Goal: Transaction & Acquisition: Purchase product/service

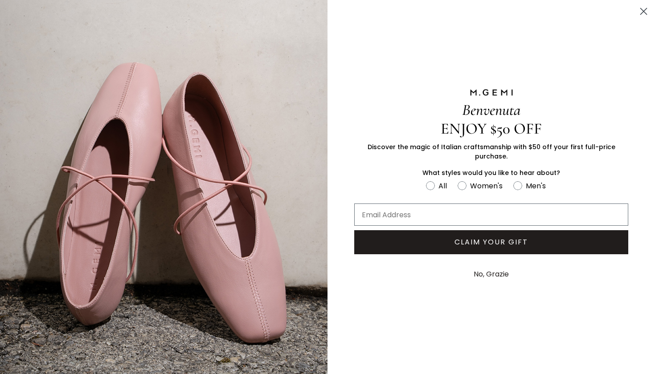
scroll to position [73, 0]
click at [464, 181] on circle "FULLSCREEN Form" at bounding box center [462, 185] width 8 height 8
click at [426, 180] on input "Women's" at bounding box center [426, 180] width 0 height 0
radio input "true"
click at [438, 214] on input "Email Address" at bounding box center [491, 215] width 274 height 22
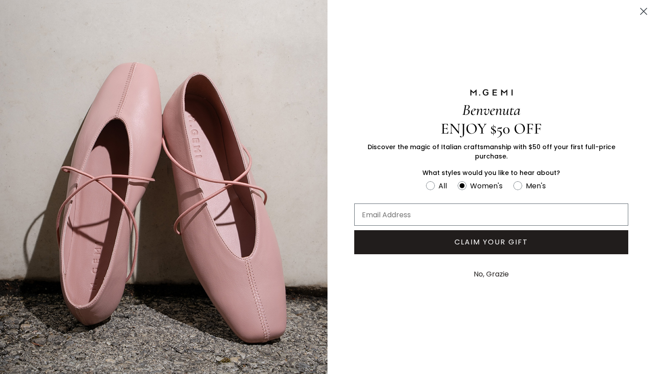
type input "alisonswarren10@gmail.com"
click at [644, 9] on circle "Close dialog" at bounding box center [644, 11] width 15 height 15
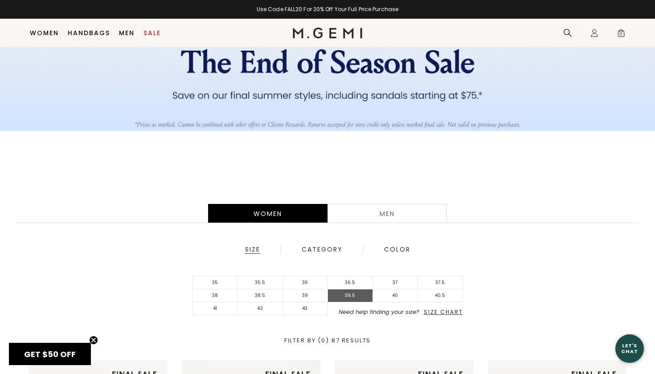
click at [349, 296] on li "39.5" at bounding box center [350, 296] width 45 height 13
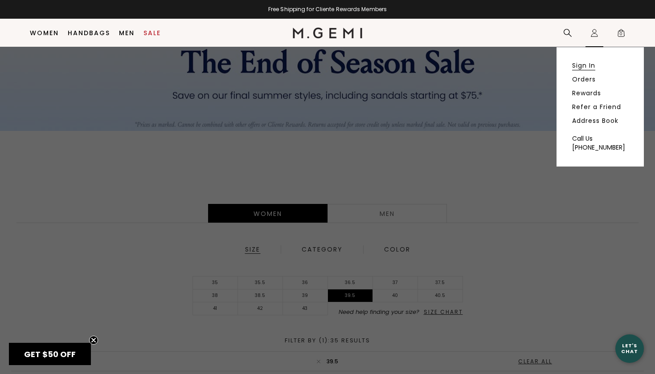
click at [583, 66] on link "Sign In" at bounding box center [583, 66] width 23 height 8
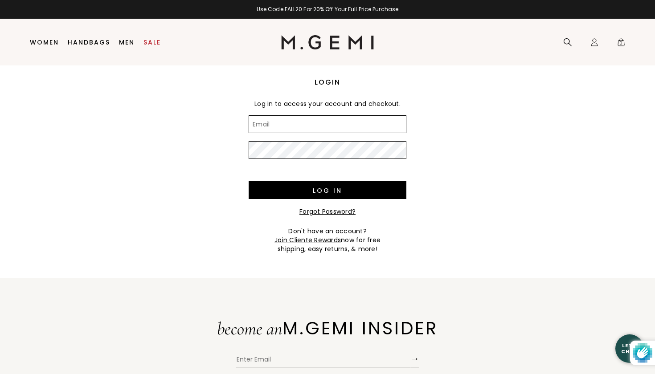
type input "[EMAIL_ADDRESS][DOMAIN_NAME]"
click at [328, 190] on input "Log in" at bounding box center [328, 190] width 158 height 18
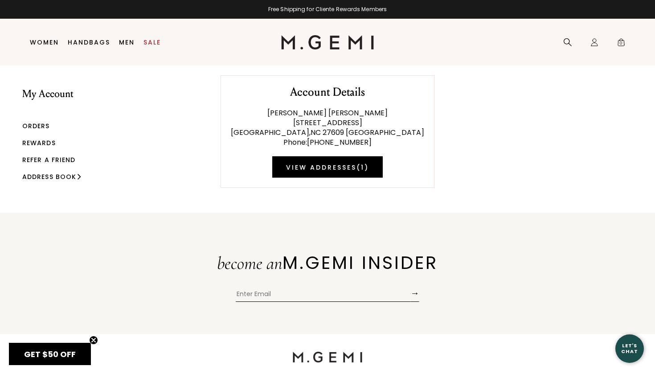
click at [36, 141] on link "Rewards" at bounding box center [38, 143] width 33 height 9
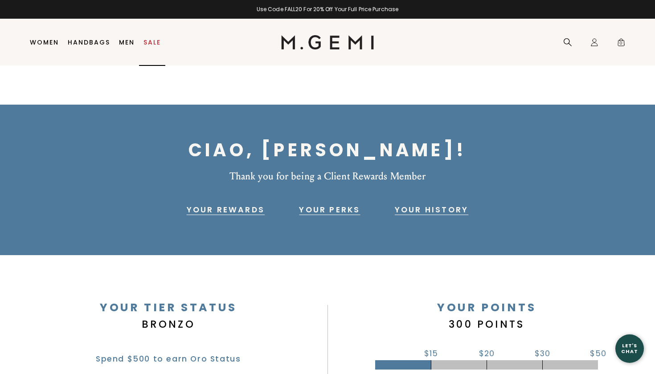
click at [153, 41] on link "Sale" at bounding box center [152, 42] width 17 height 7
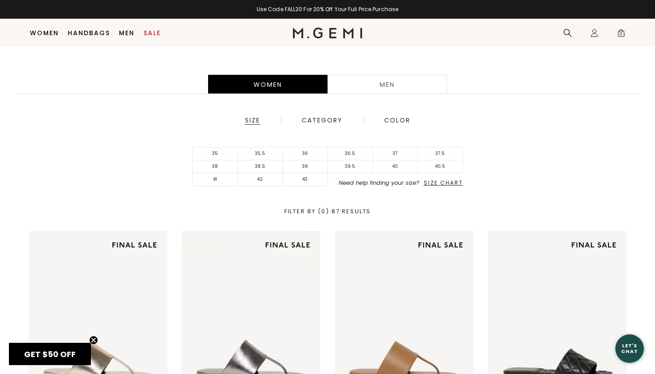
scroll to position [205, 0]
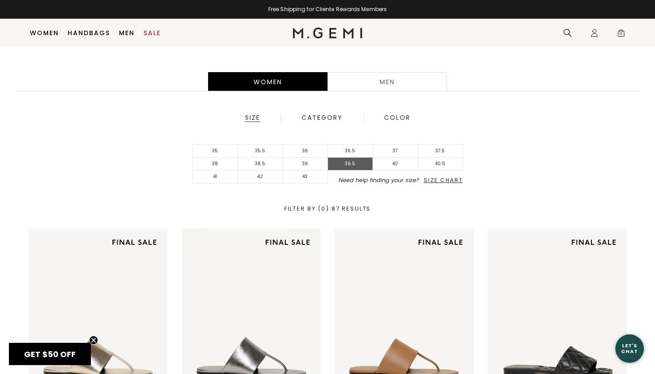
click at [363, 164] on li "39.5" at bounding box center [350, 164] width 45 height 13
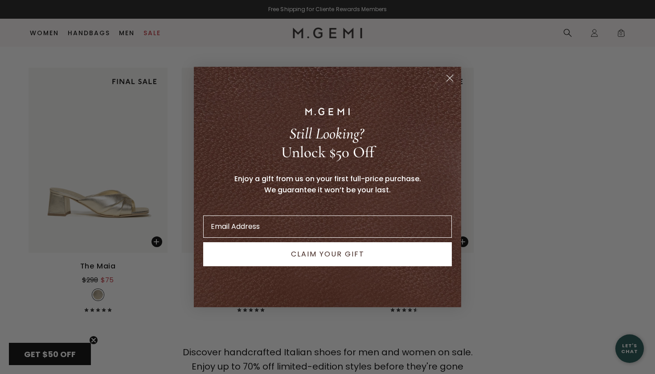
scroll to position [2550, 0]
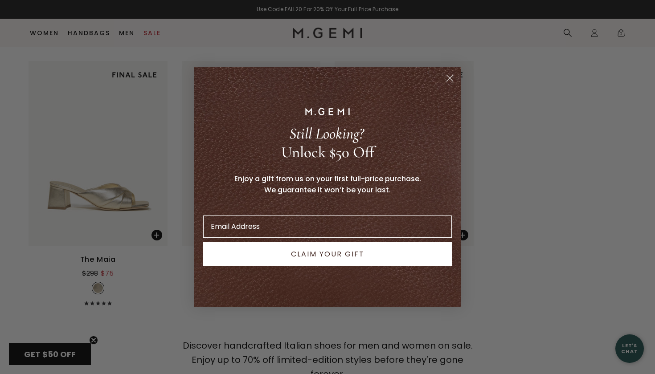
click at [452, 75] on circle "Close dialog" at bounding box center [450, 78] width 15 height 15
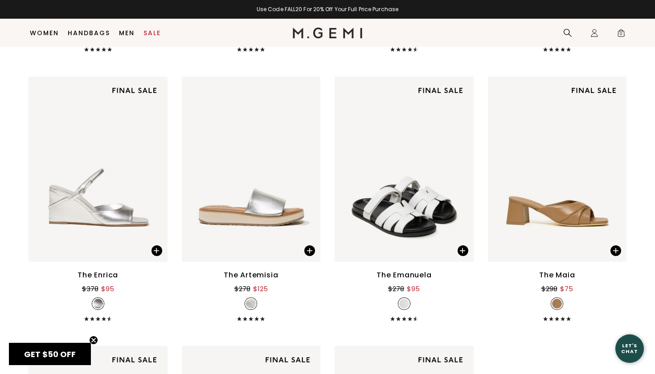
scroll to position [2264, 0]
click at [263, 276] on div "The Artemisia" at bounding box center [251, 275] width 54 height 11
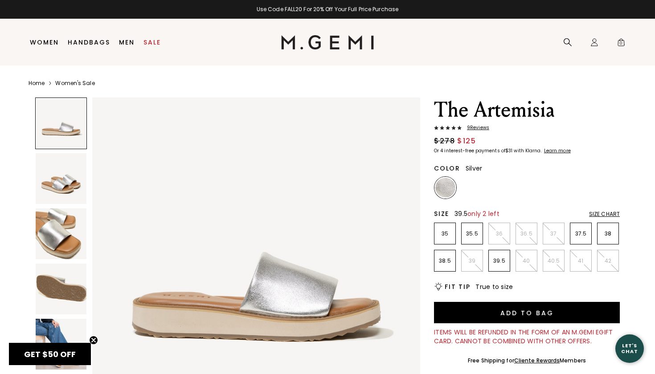
click at [497, 263] on p "39.5" at bounding box center [499, 261] width 21 height 7
click at [153, 41] on link "Sale" at bounding box center [152, 42] width 17 height 7
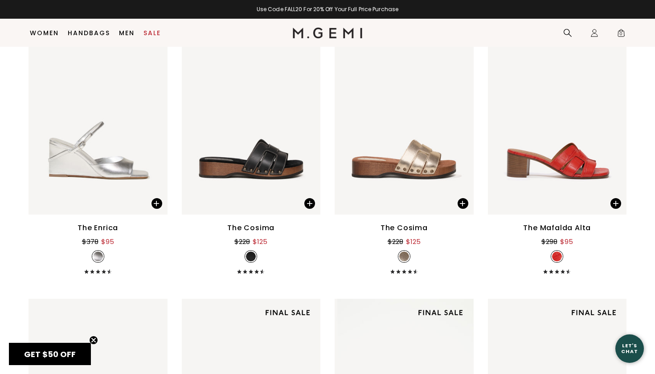
scroll to position [4719, 0]
click at [463, 120] on img at bounding box center [462, 122] width 8 height 8
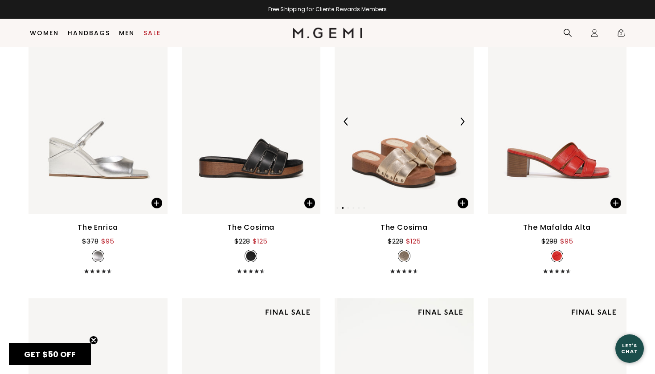
click at [463, 120] on img at bounding box center [462, 122] width 8 height 8
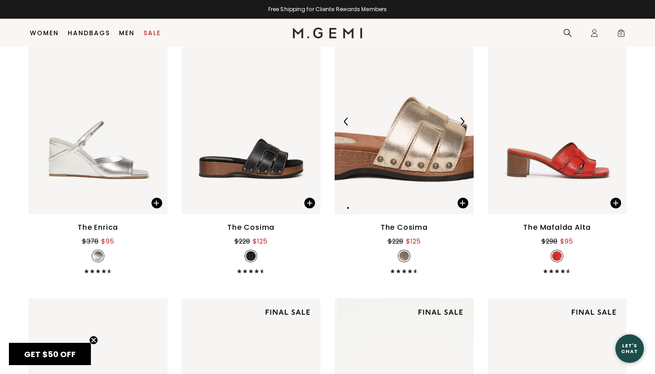
click at [463, 120] on img at bounding box center [462, 122] width 8 height 8
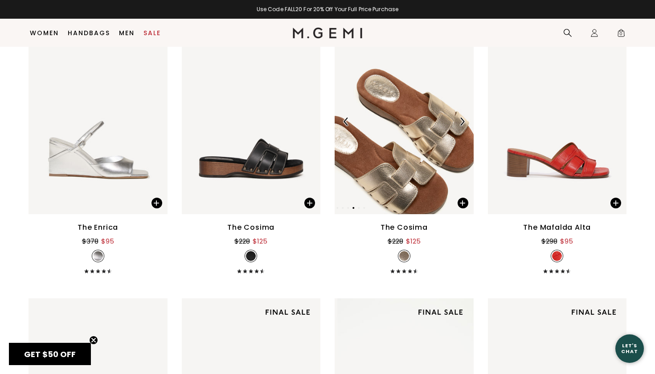
click at [463, 120] on img at bounding box center [462, 122] width 8 height 8
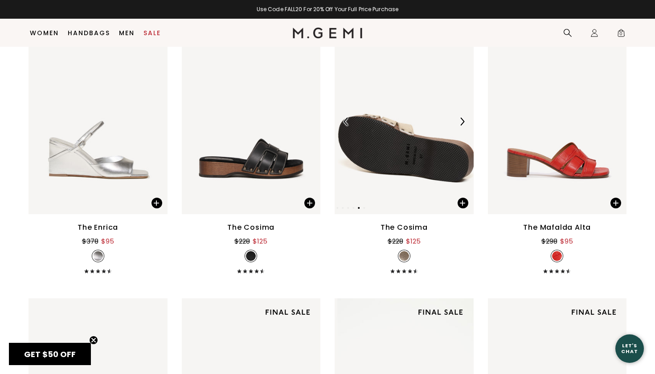
click at [463, 120] on img at bounding box center [462, 122] width 8 height 8
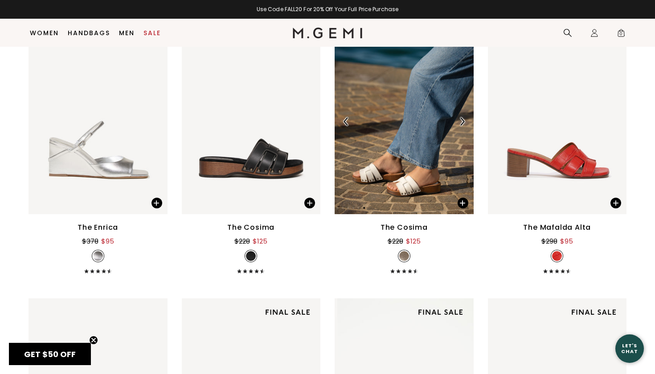
click at [463, 120] on img at bounding box center [462, 122] width 8 height 8
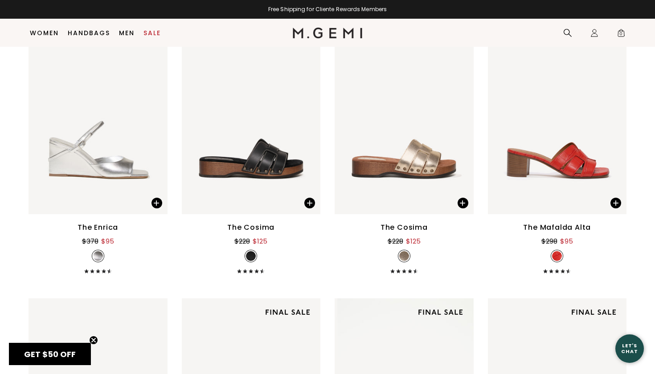
click at [421, 227] on div "The Cosima" at bounding box center [404, 227] width 47 height 11
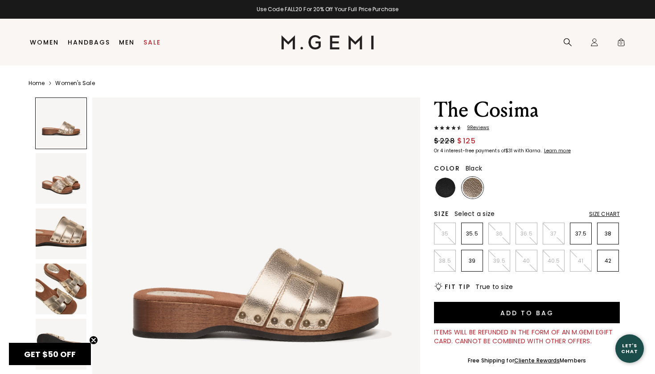
click at [441, 190] on img at bounding box center [445, 188] width 20 height 20
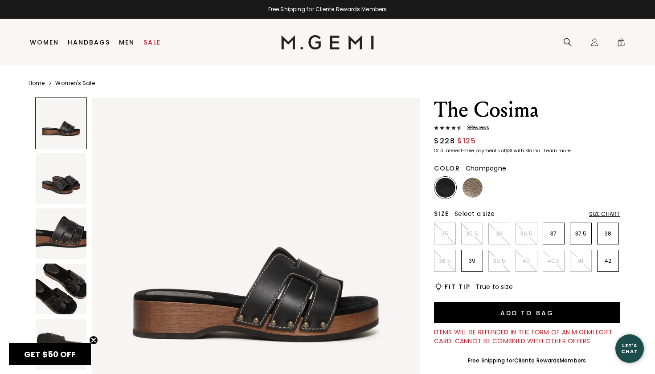
click at [466, 183] on img at bounding box center [473, 188] width 20 height 20
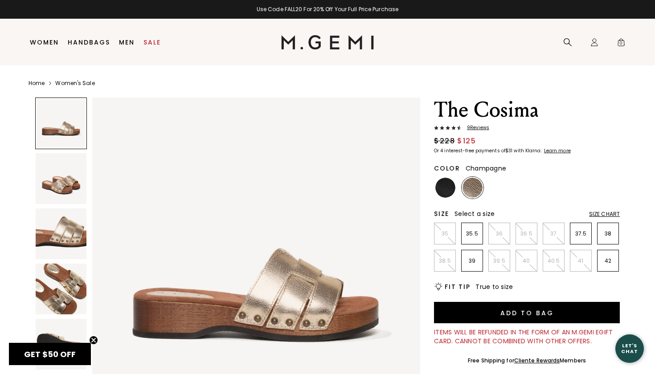
click at [38, 84] on link "Home" at bounding box center [37, 83] width 16 height 7
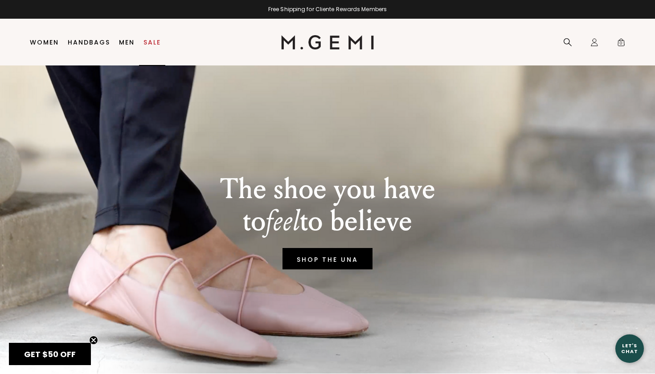
click at [150, 42] on link "Sale" at bounding box center [152, 42] width 17 height 7
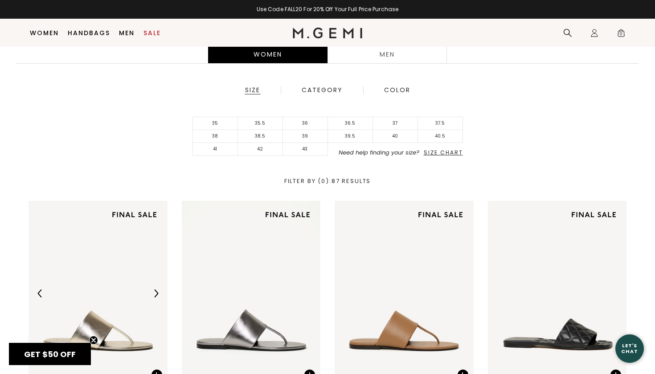
scroll to position [233, 0]
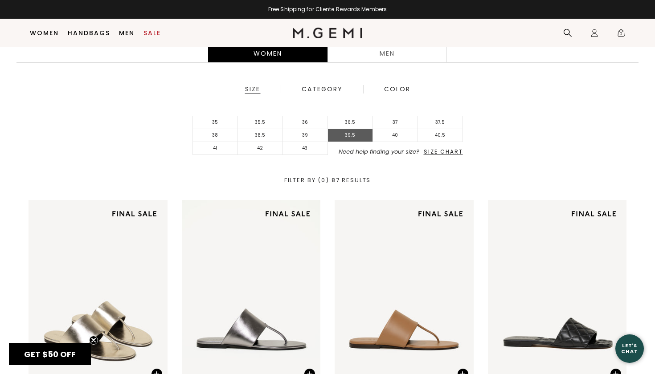
click at [354, 136] on li "39.5" at bounding box center [350, 135] width 45 height 13
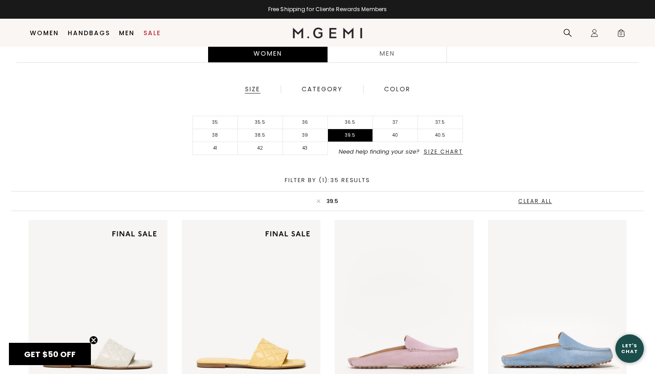
click at [441, 151] on span "Size Chart" at bounding box center [443, 152] width 39 height 8
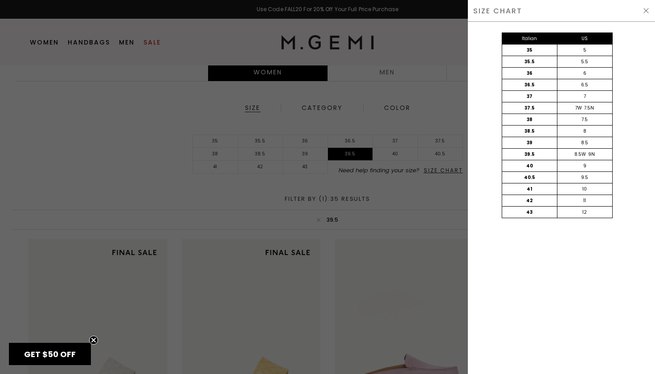
click at [644, 8] on img at bounding box center [646, 10] width 7 height 7
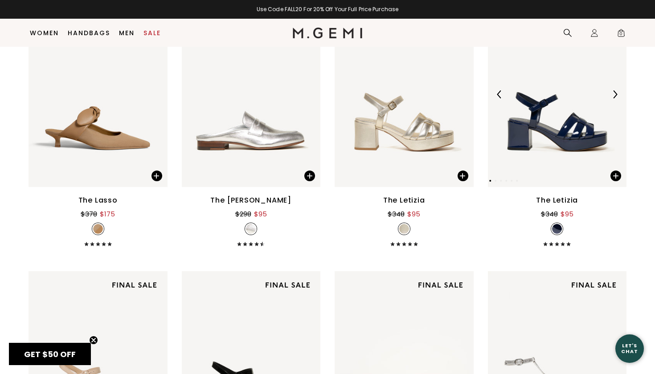
scroll to position [1805, 0]
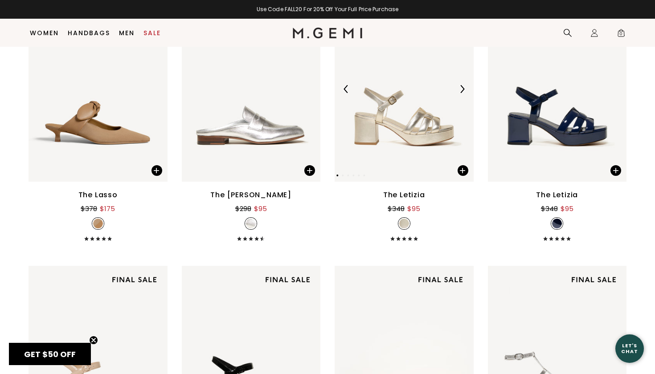
click at [462, 87] on img at bounding box center [462, 89] width 8 height 8
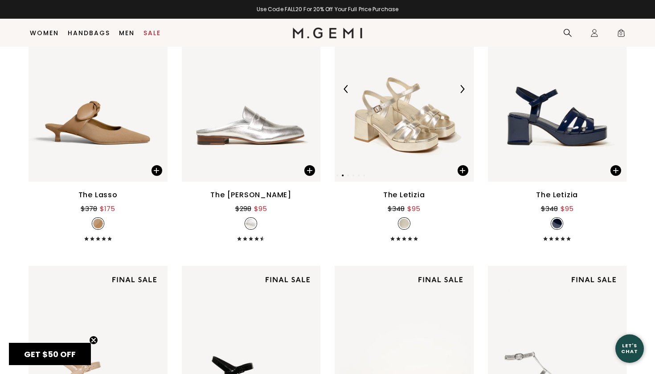
click at [462, 87] on img at bounding box center [462, 89] width 8 height 8
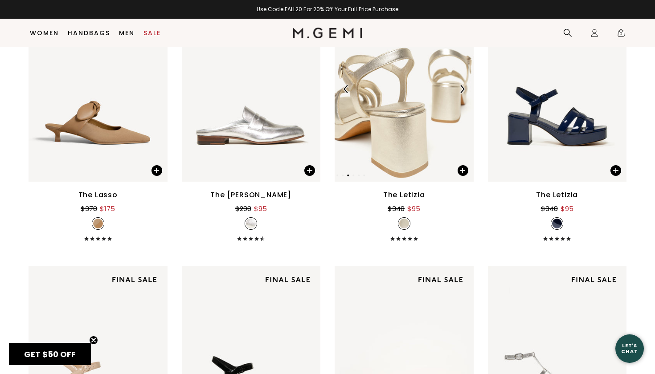
click at [462, 87] on img at bounding box center [462, 89] width 8 height 8
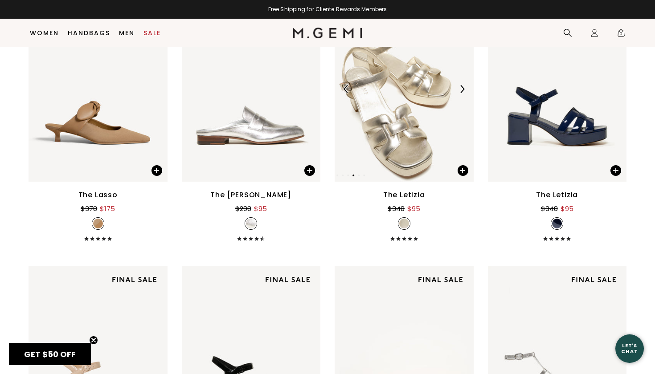
click at [462, 87] on img at bounding box center [462, 89] width 8 height 8
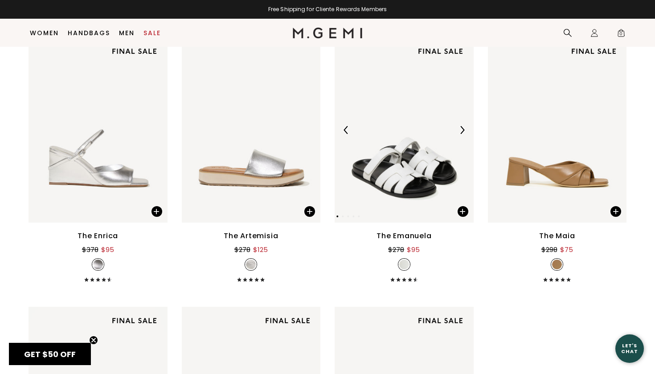
scroll to position [2312, 0]
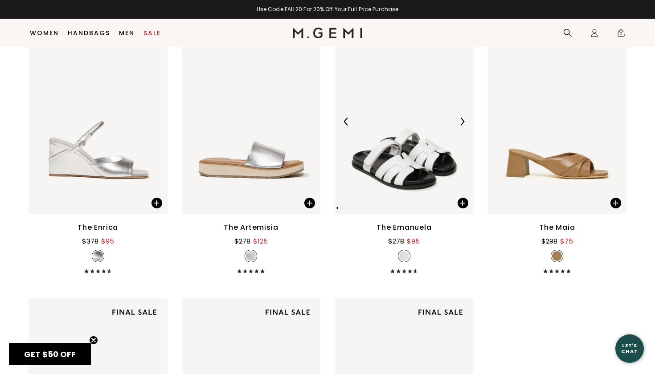
click at [464, 119] on img at bounding box center [462, 122] width 8 height 8
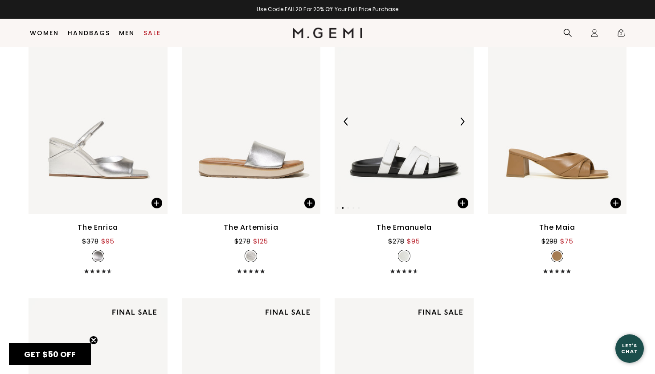
click at [464, 119] on img at bounding box center [462, 122] width 8 height 8
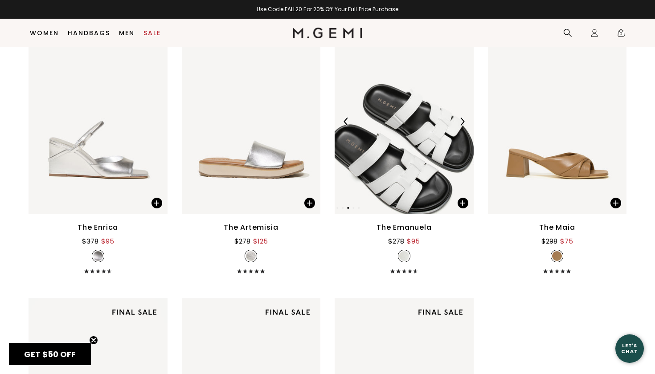
click at [464, 119] on img at bounding box center [462, 122] width 8 height 8
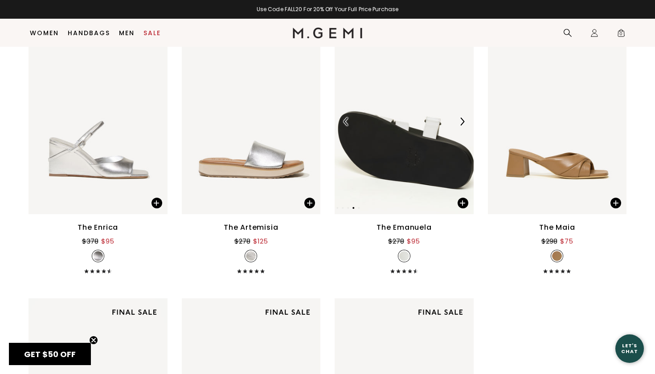
click at [464, 119] on img at bounding box center [462, 122] width 8 height 8
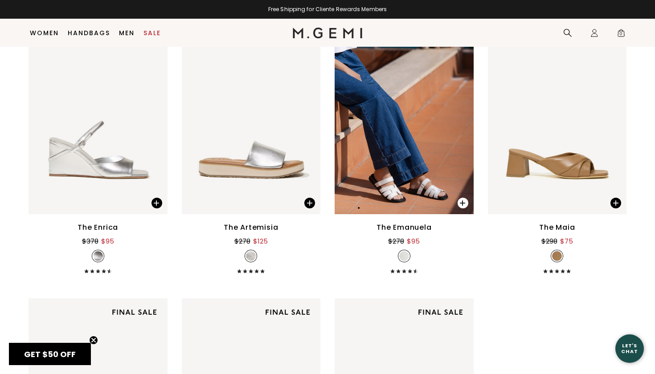
click at [462, 202] on span at bounding box center [463, 203] width 11 height 11
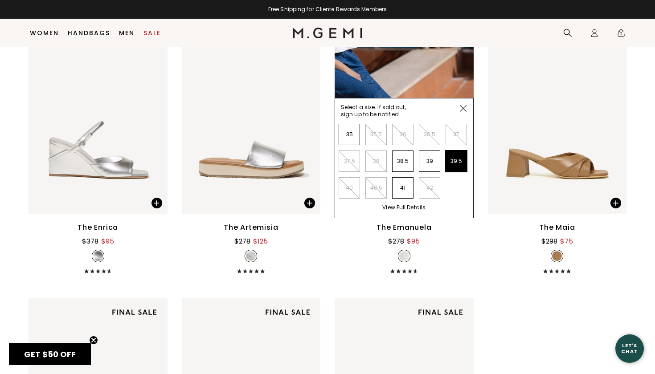
click at [455, 161] on li "39.5" at bounding box center [456, 161] width 21 height 21
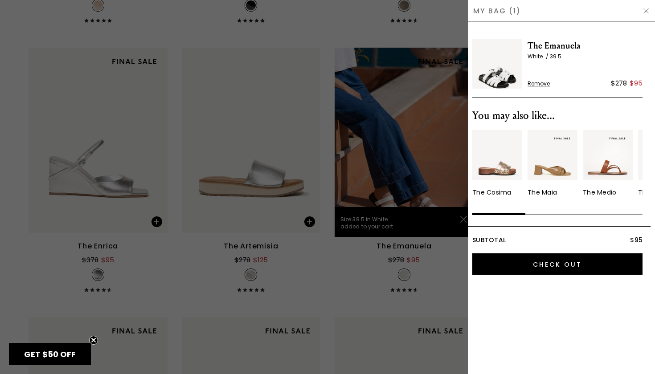
click at [647, 9] on img at bounding box center [646, 10] width 7 height 7
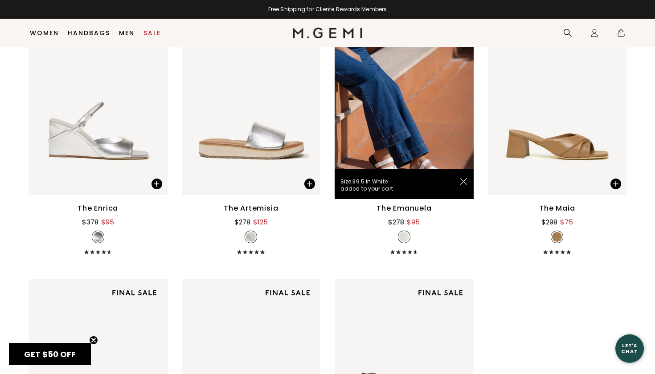
scroll to position [2323, 0]
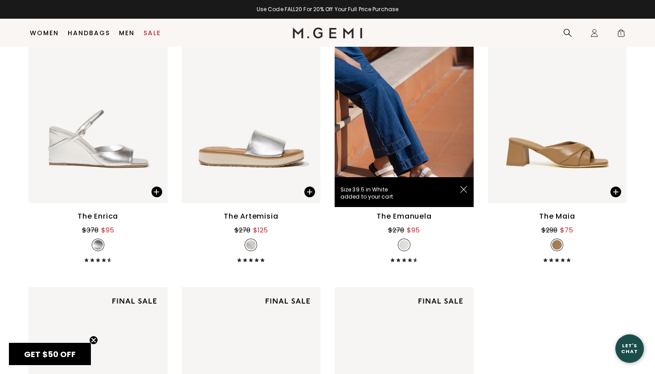
click at [463, 187] on img at bounding box center [463, 189] width 7 height 7
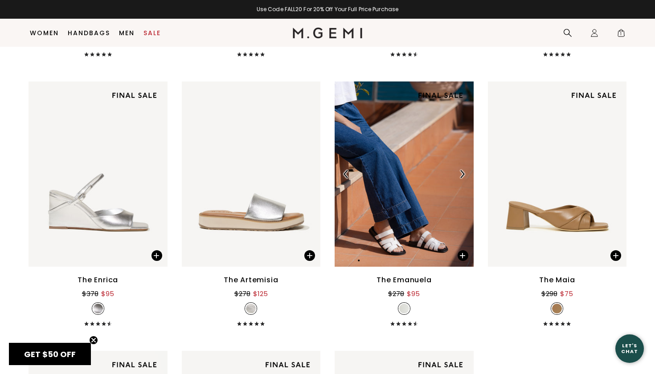
scroll to position [2259, 0]
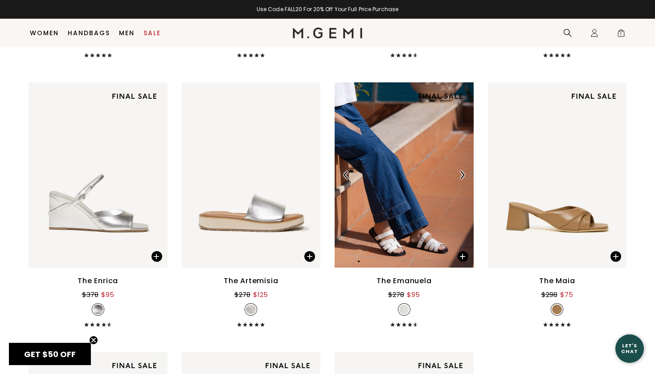
click at [426, 157] on img at bounding box center [404, 174] width 139 height 185
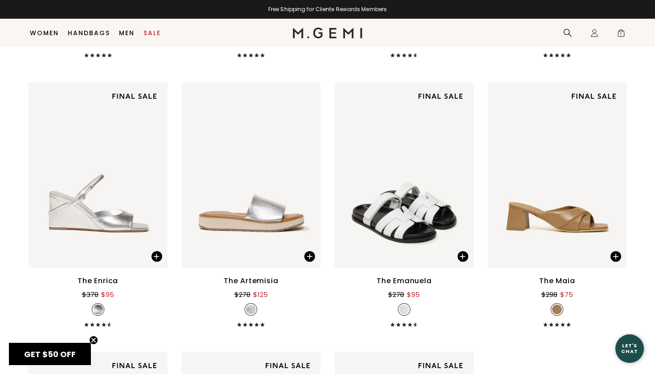
click at [405, 281] on div "The Emanuela" at bounding box center [404, 281] width 55 height 11
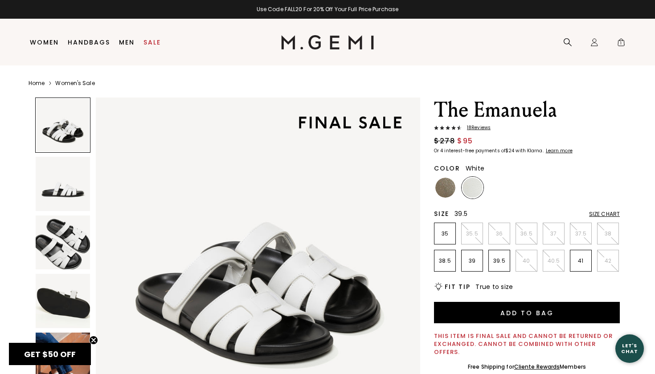
click at [499, 262] on p "39.5" at bounding box center [499, 261] width 21 height 7
click at [444, 193] on img at bounding box center [445, 188] width 20 height 20
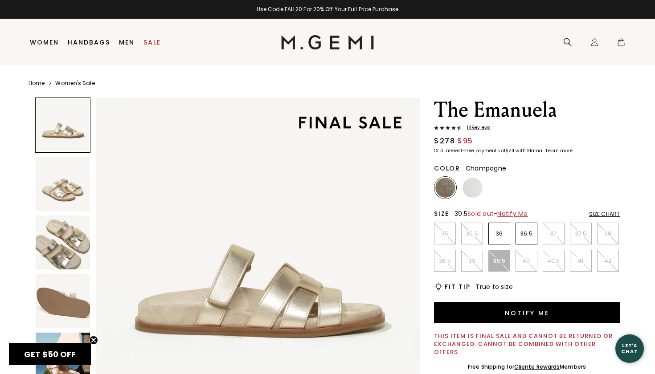
click at [517, 214] on span "Notify Me" at bounding box center [512, 214] width 30 height 9
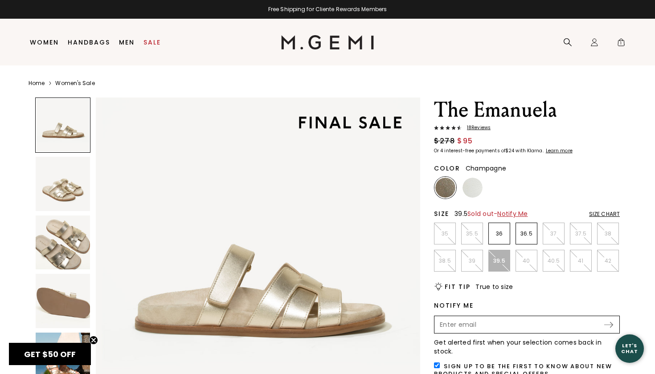
click at [516, 213] on span "Notify Me" at bounding box center [512, 214] width 30 height 9
click at [514, 212] on span "Notify Me" at bounding box center [512, 214] width 30 height 9
click at [508, 214] on span "Notify Me" at bounding box center [512, 214] width 30 height 9
click at [493, 326] on input "Enter your email address to be notified when your selection is back in stock" at bounding box center [519, 324] width 168 height 15
type input "alisonswarren10@gmail.com"
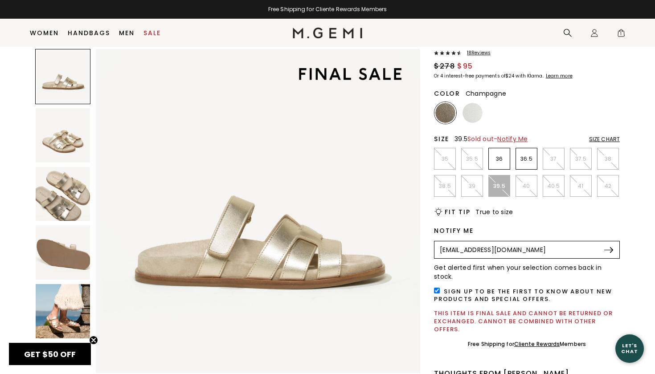
scroll to position [60, 0]
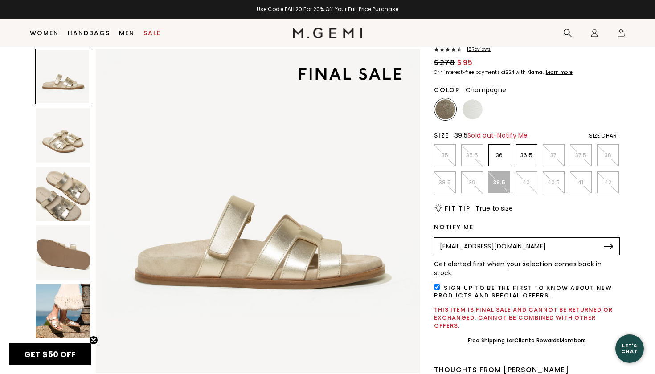
click at [435, 284] on input "checkbox" at bounding box center [437, 287] width 6 height 6
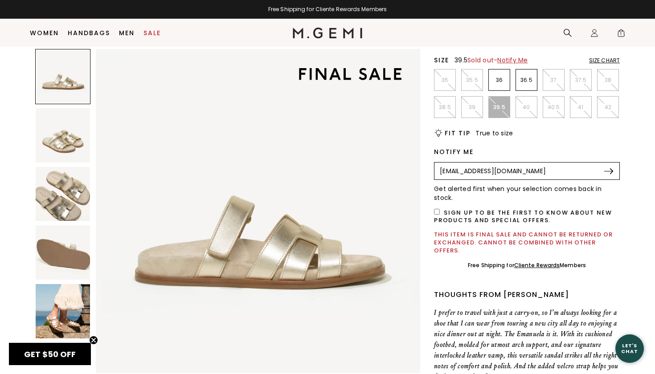
scroll to position [131, 0]
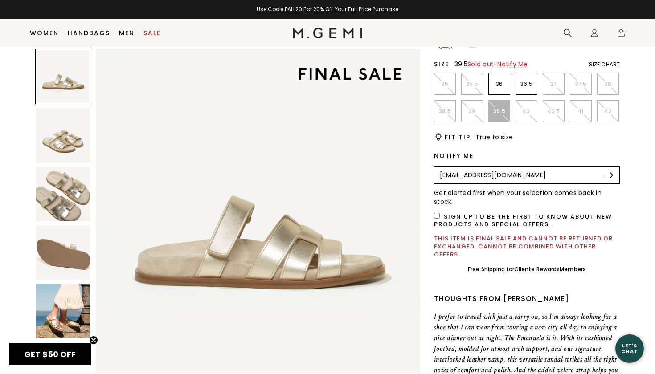
click at [612, 175] on img at bounding box center [608, 176] width 9 height 6
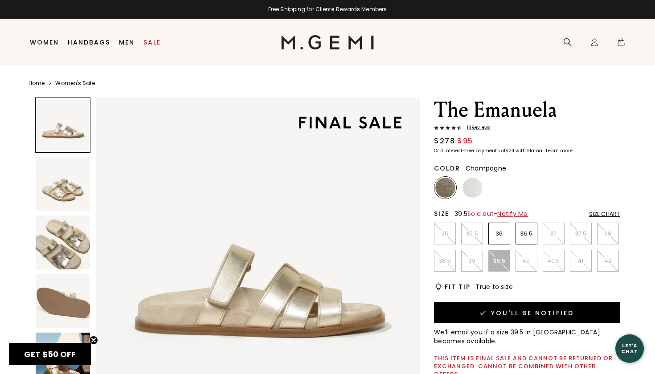
scroll to position [0, 0]
click at [473, 187] on img at bounding box center [473, 188] width 20 height 20
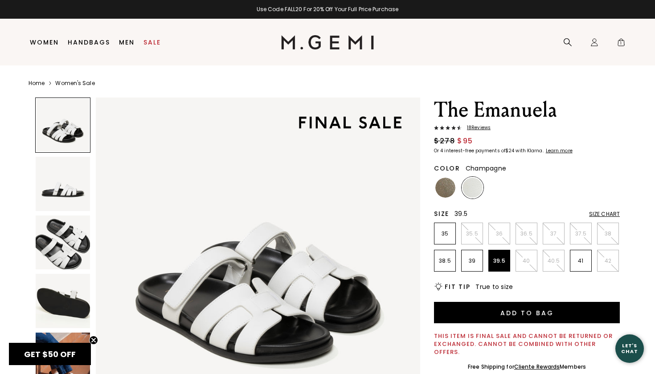
click at [452, 187] on img at bounding box center [445, 188] width 20 height 20
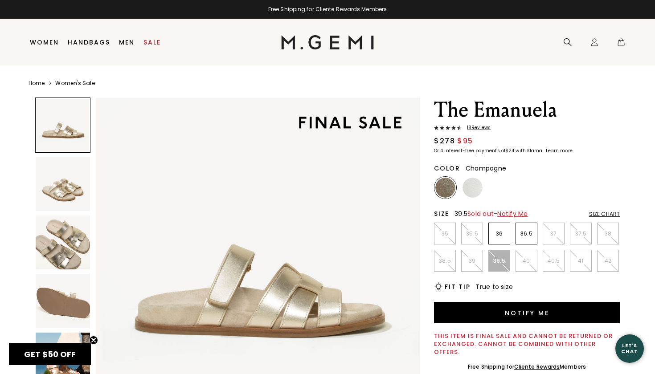
click at [74, 80] on link "Women's Sale" at bounding box center [74, 83] width 39 height 7
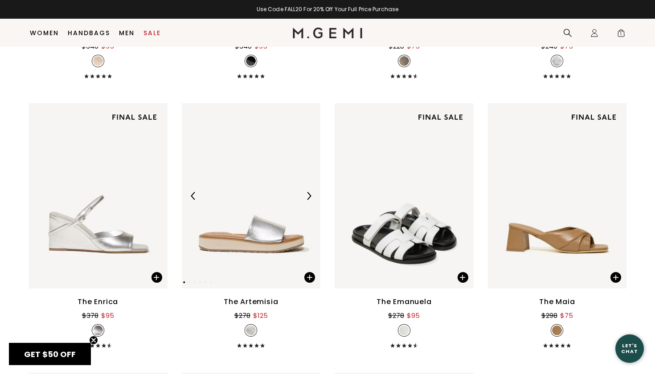
scroll to position [2237, 0]
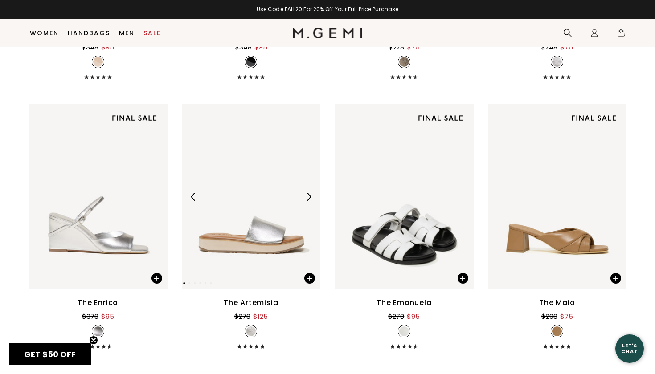
click at [230, 242] on img at bounding box center [251, 196] width 139 height 185
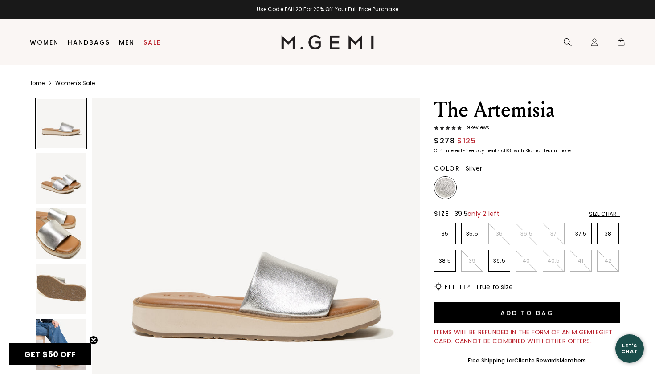
click at [496, 260] on p "39.5" at bounding box center [499, 261] width 21 height 7
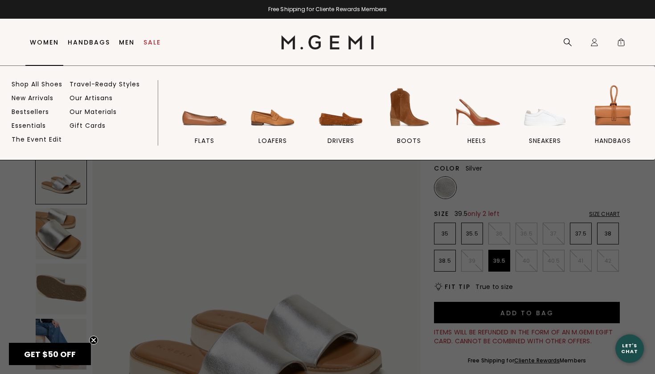
click at [38, 43] on link "Women" at bounding box center [44, 42] width 29 height 7
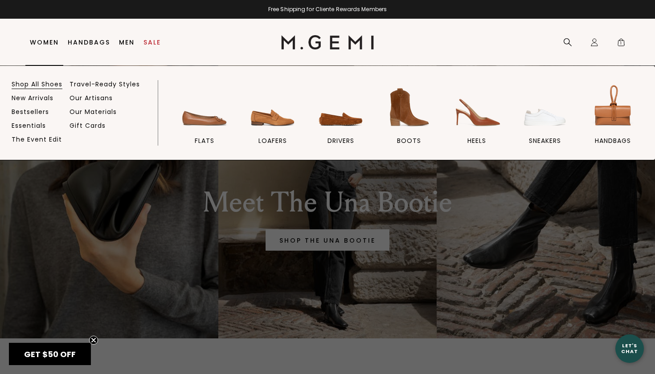
click at [46, 83] on link "Shop All Shoes" at bounding box center [37, 84] width 51 height 8
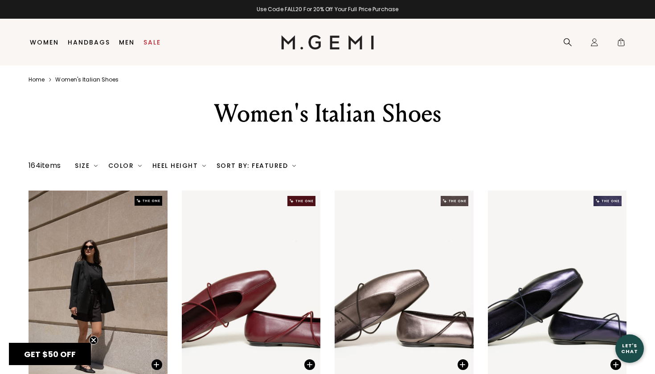
click at [98, 168] on img at bounding box center [96, 166] width 4 height 4
click at [94, 169] on div "Size" at bounding box center [86, 165] width 23 height 7
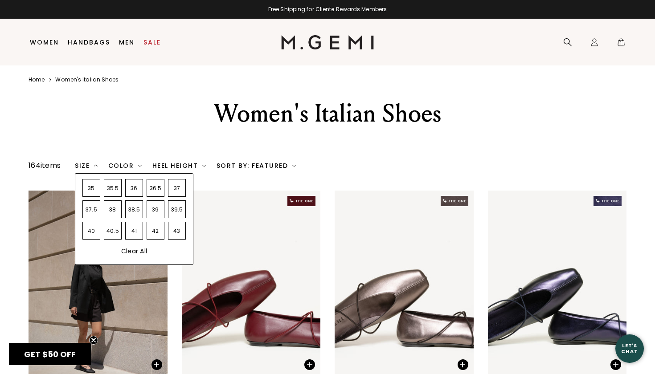
click at [181, 218] on div "39.5" at bounding box center [177, 210] width 18 height 18
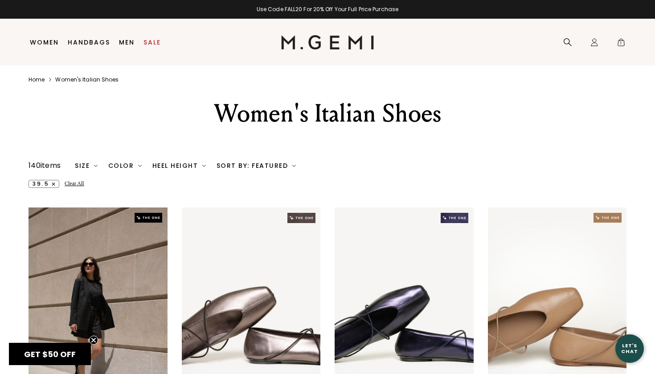
click at [177, 169] on div "Heel Height" at bounding box center [178, 165] width 53 height 7
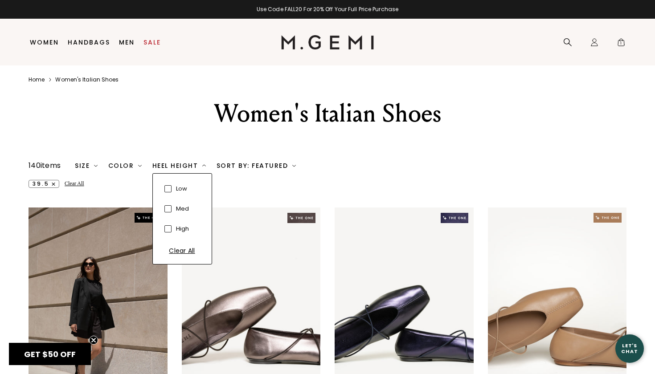
click at [168, 193] on span at bounding box center [167, 188] width 7 height 7
checkbox input "true"
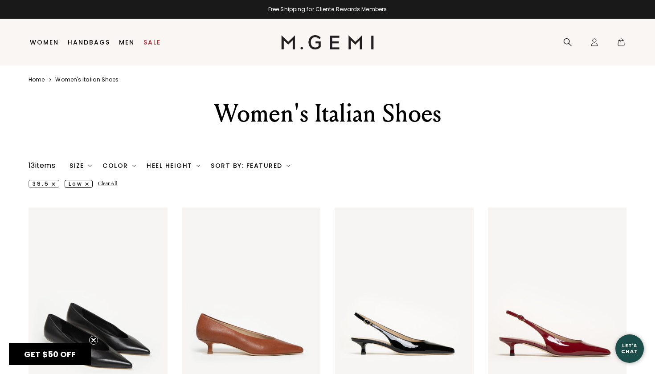
click at [87, 186] on icon "button" at bounding box center [87, 184] width 4 height 4
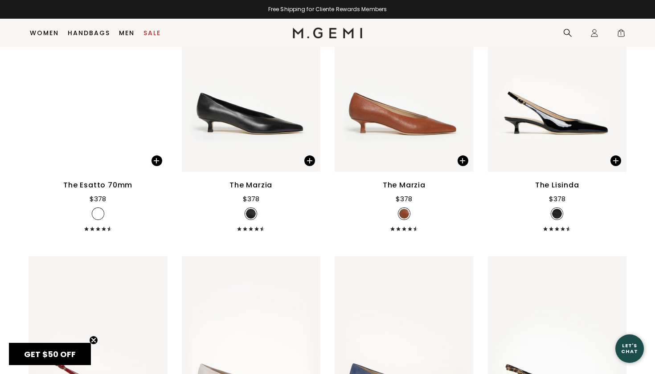
scroll to position [4556, 0]
